Goal: Navigation & Orientation: Understand site structure

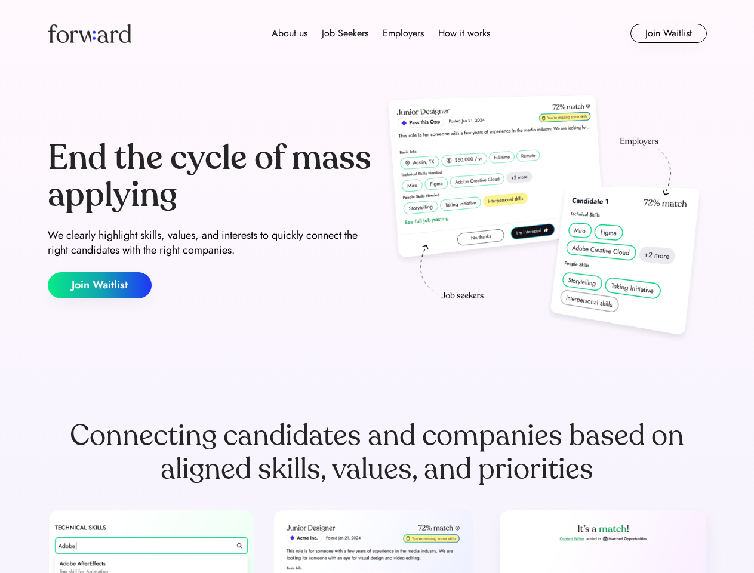
click at [377, 287] on div "End the cycle of mass applying We clearly highlight skills, values, and interes…" at bounding box center [377, 219] width 659 height 257
click at [378, 33] on div "About us Job Seekers Employers How it works" at bounding box center [381, 33] width 471 height 14
click at [90, 33] on img at bounding box center [90, 33] width 84 height 19
click at [381, 33] on div "About us Job Seekers Employers How it works" at bounding box center [381, 33] width 471 height 14
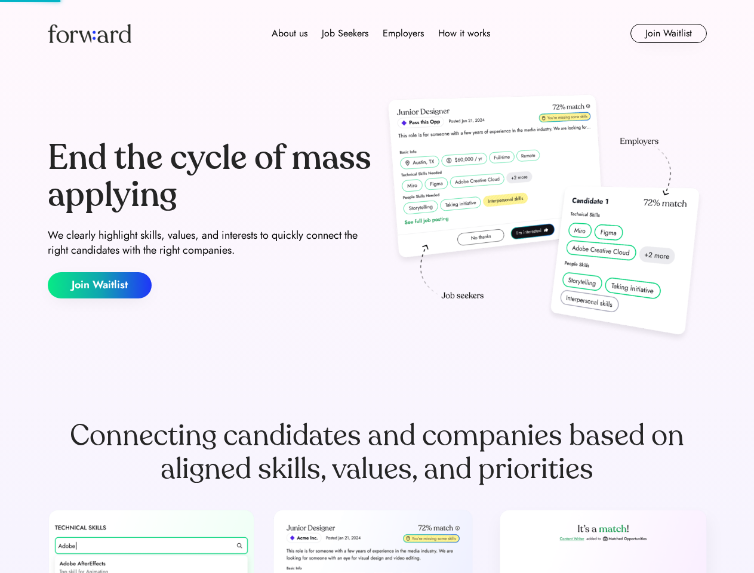
click at [290, 33] on div "About us" at bounding box center [290, 33] width 36 height 14
click at [345, 33] on div "Job Seekers" at bounding box center [345, 33] width 47 height 14
click at [403, 33] on div "Employers" at bounding box center [403, 33] width 41 height 14
click at [464, 33] on div "How it works" at bounding box center [464, 33] width 52 height 14
click at [668, 33] on button "Join Waitlist" at bounding box center [669, 33] width 76 height 19
